Goal: Information Seeking & Learning: Compare options

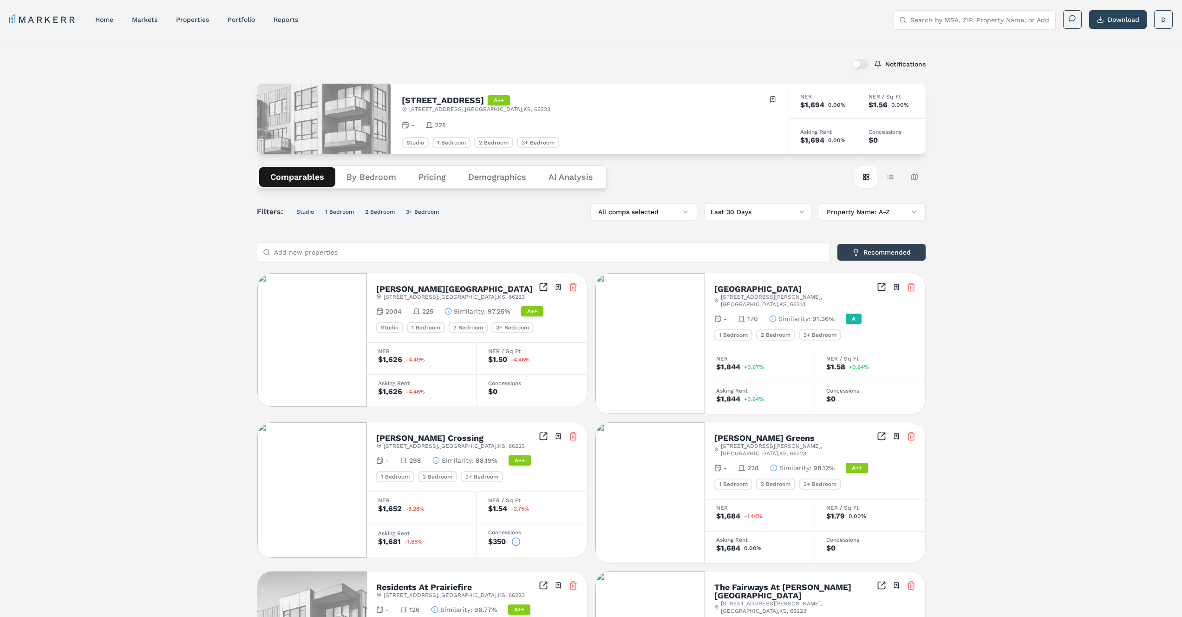
scroll to position [2, 0]
